Goal: Find specific page/section: Find specific page/section

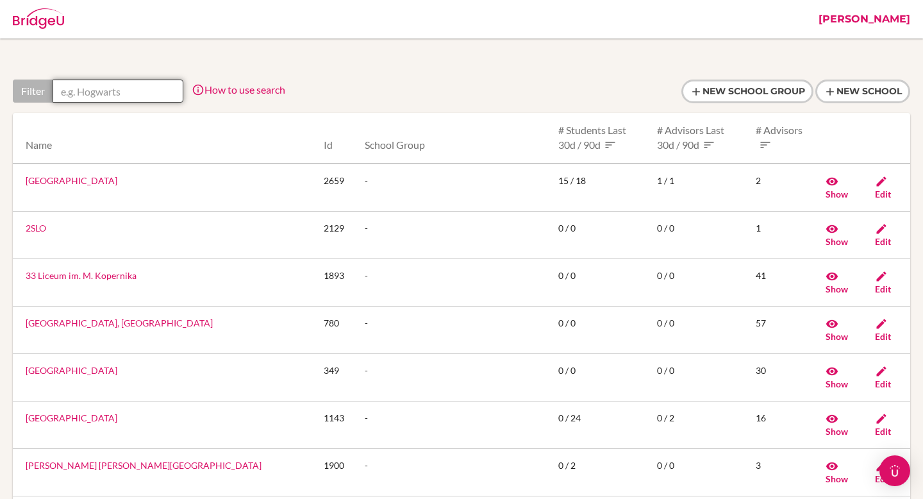
click at [139, 90] on input "text" at bounding box center [118, 91] width 131 height 23
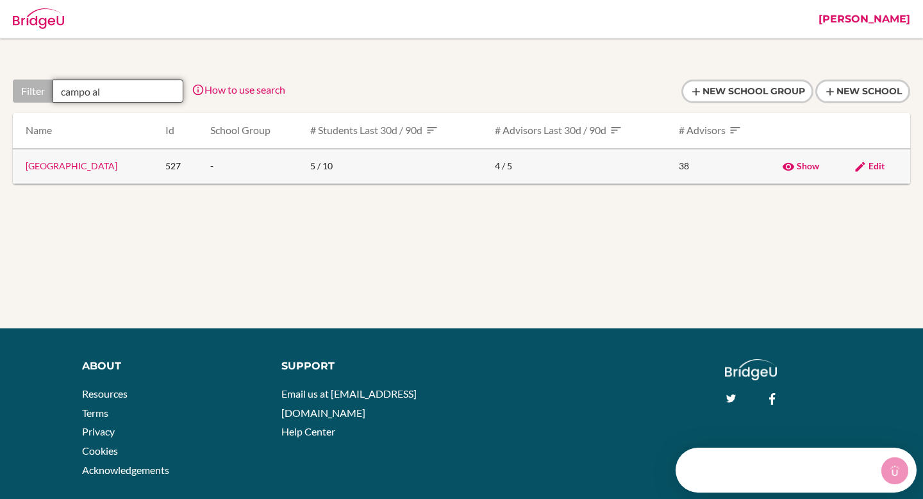
type input "campo al"
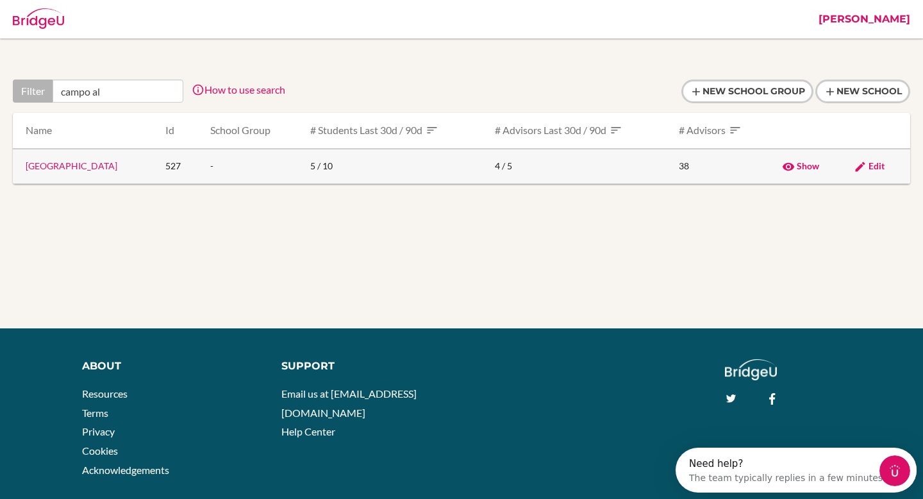
click at [863, 162] on icon at bounding box center [860, 166] width 13 height 13
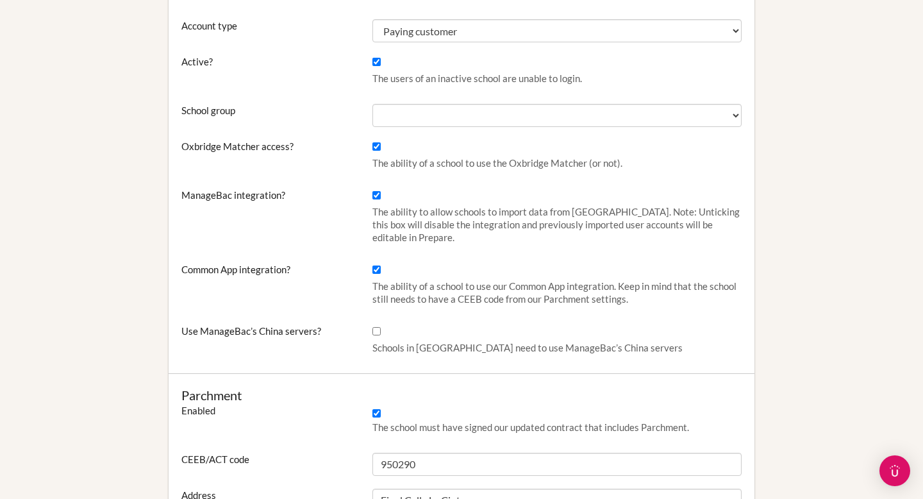
scroll to position [450, 0]
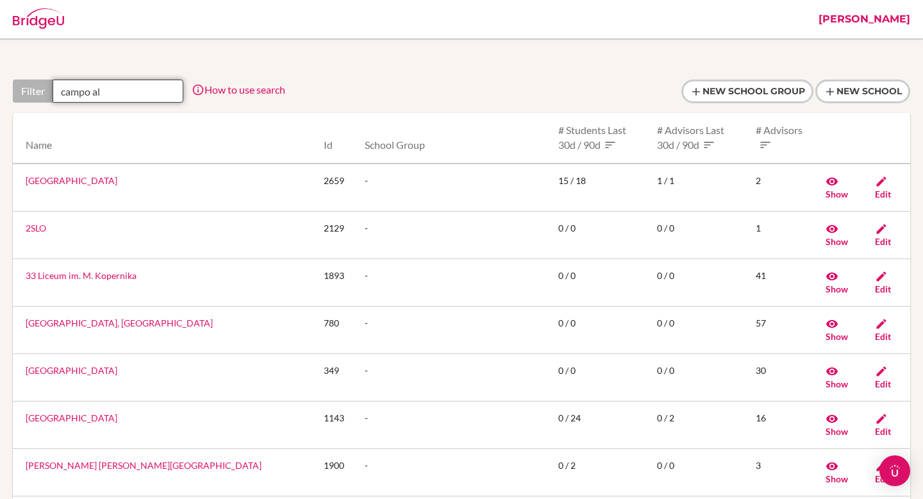
click at [111, 94] on input "campo al" at bounding box center [118, 91] width 131 height 23
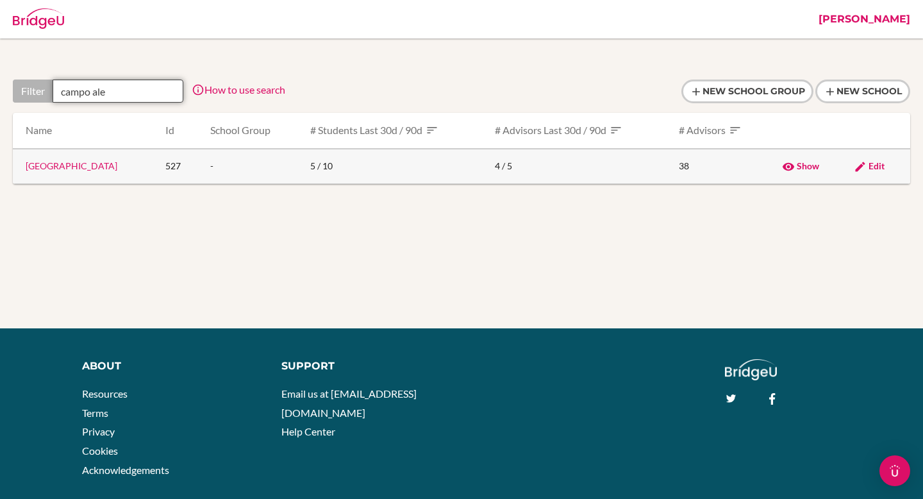
type input "campo ale"
click at [92, 169] on link "[GEOGRAPHIC_DATA]" at bounding box center [72, 165] width 92 height 11
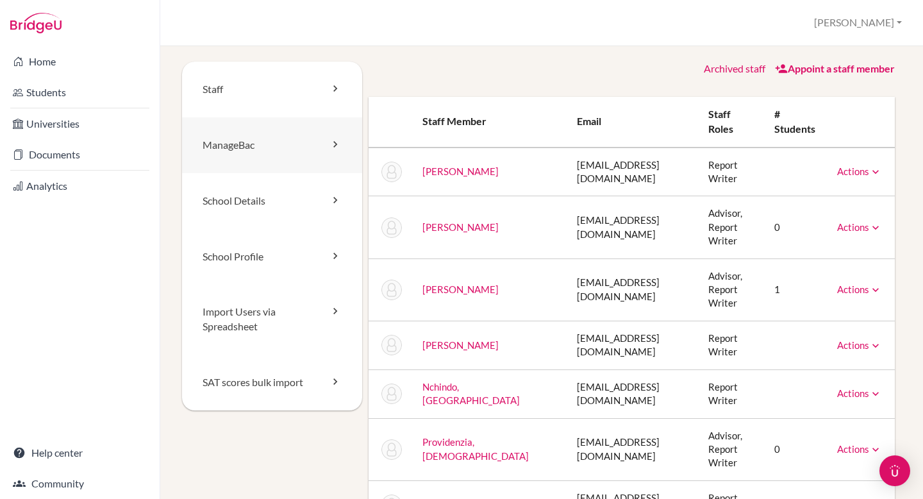
click at [285, 156] on link "ManageBac" at bounding box center [272, 145] width 180 height 56
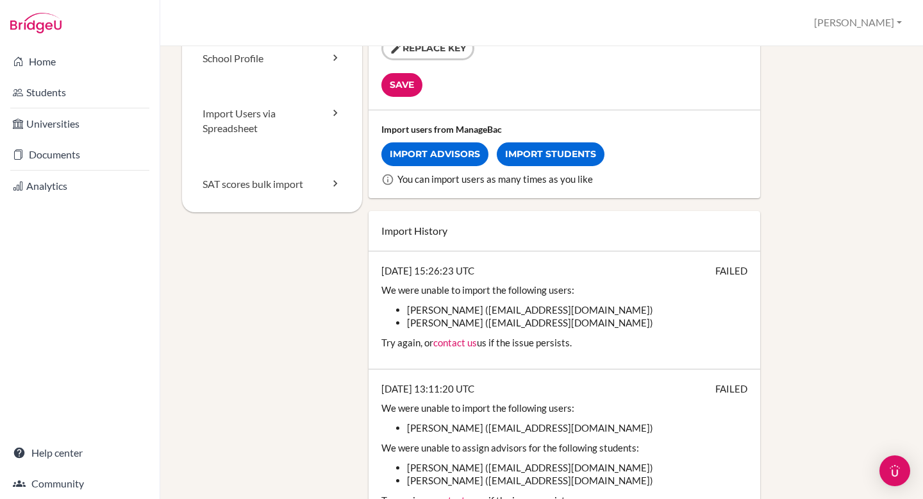
scroll to position [298, 0]
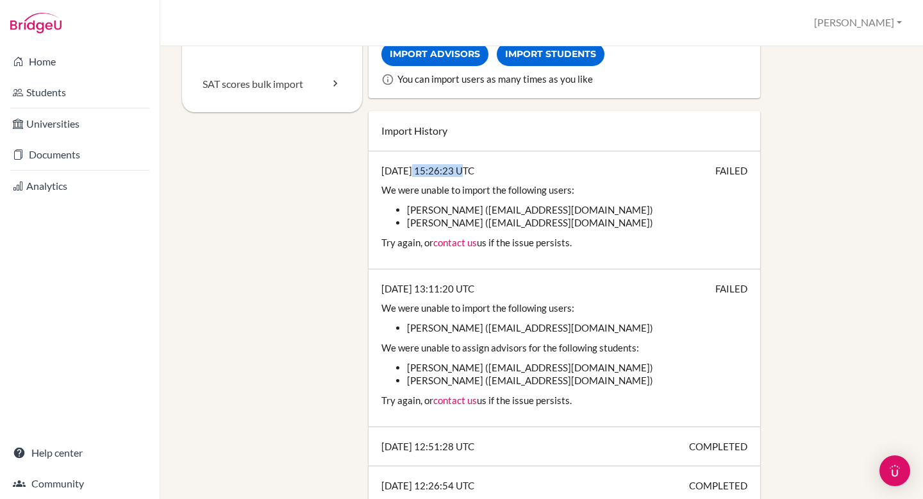
drag, startPoint x: 407, startPoint y: 171, endPoint x: 459, endPoint y: 171, distance: 52.6
click at [459, 171] on div "2025-02-07 15:26:23 UTC FAILED We were unable to import the following users: Ha…" at bounding box center [565, 210] width 392 height 118
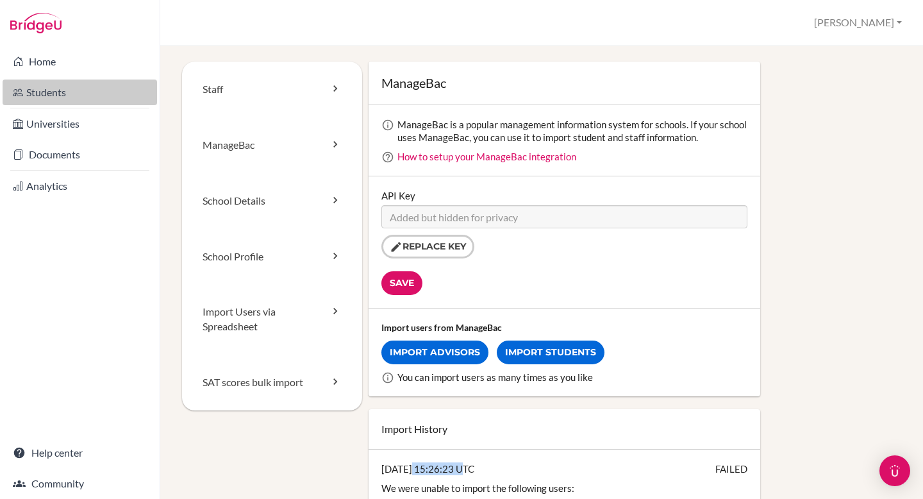
click at [58, 88] on link "Students" at bounding box center [80, 93] width 155 height 26
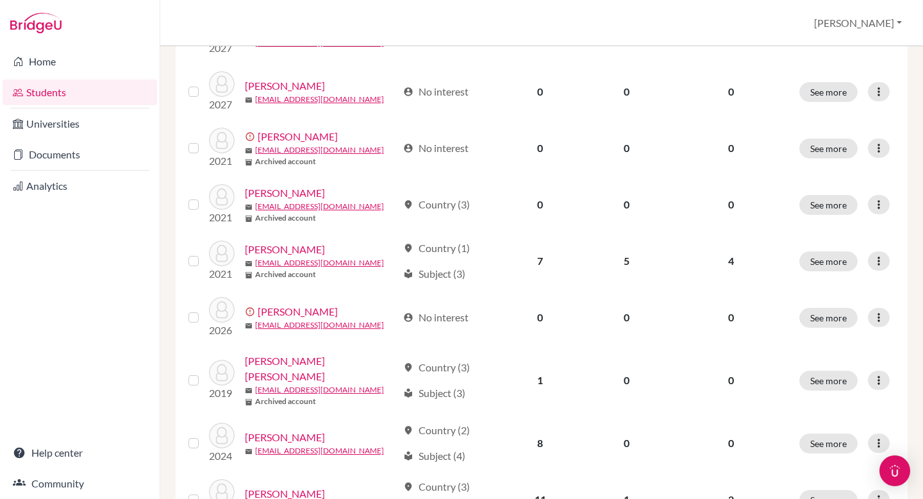
scroll to position [243, 0]
